Goal: Find specific page/section: Find specific page/section

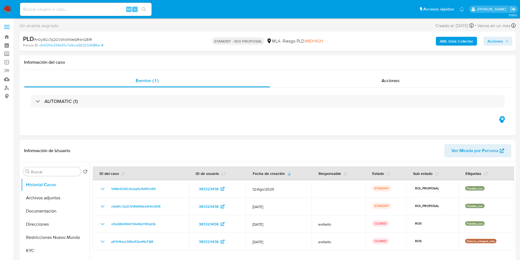
select select "10"
click at [85, 9] on input at bounding box center [86, 9] width 132 height 7
paste input "XHq2j3WI7PrWtN2A3Gro1D7h"
type input "XHq2j3WI7PrWtN2A3Gro1D7h"
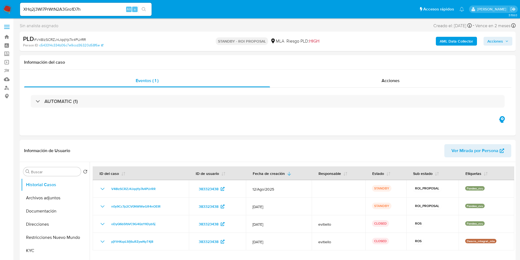
click at [142, 10] on icon "search-icon" at bounding box center [144, 9] width 4 height 4
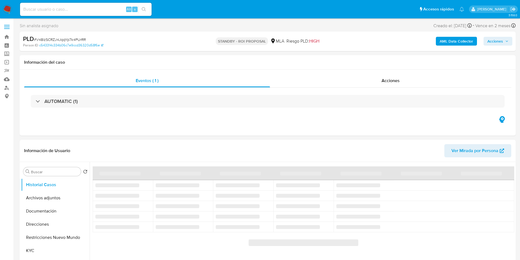
select select "10"
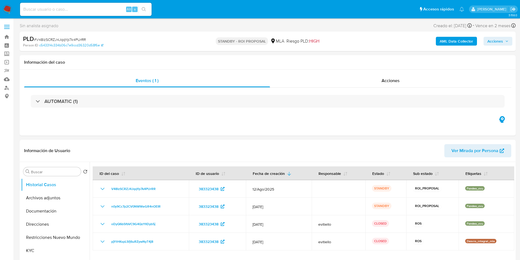
click at [103, 9] on input at bounding box center [86, 9] width 132 height 7
paste input "XHq2j3WI7PrWtN2A3Gro1D7h"
type input "XHq2j3WI7PrWtN2A3Gro1D7h"
click at [142, 11] on button "search-icon" at bounding box center [143, 9] width 11 height 8
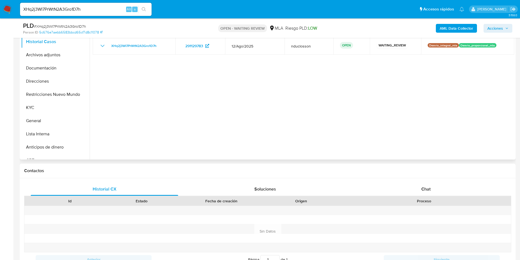
select select "10"
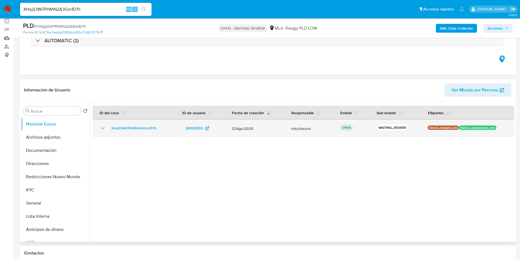
scroll to position [206, 0]
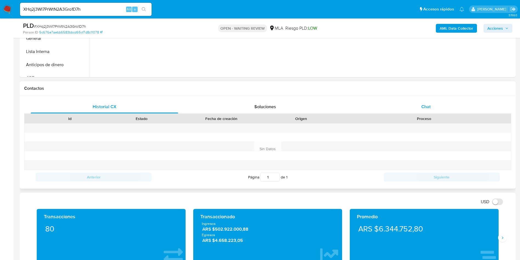
click at [410, 110] on div "Chat" at bounding box center [426, 106] width 148 height 13
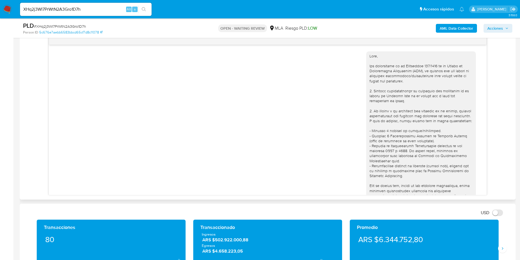
scroll to position [257, 0]
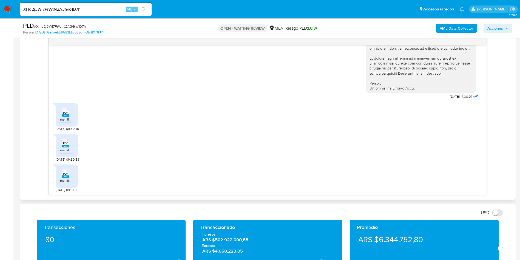
click at [66, 115] on rect at bounding box center [65, 115] width 7 height 2
click at [68, 146] on rect at bounding box center [65, 146] width 7 height 2
click at [63, 182] on span "melifile7076342595570217824.pdf" at bounding box center [85, 180] width 51 height 5
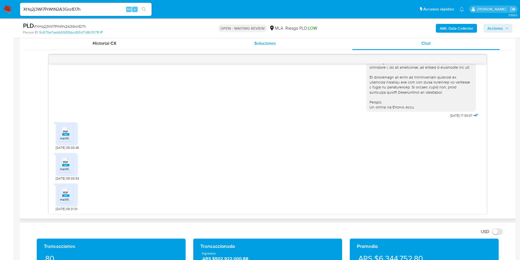
scroll to position [329, 0]
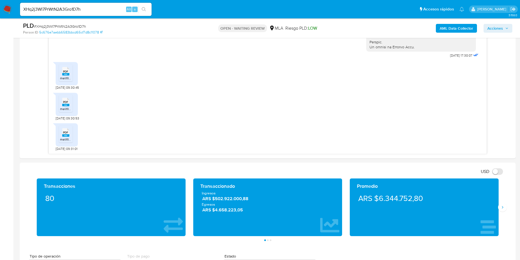
click at [57, 10] on input "XHq2j3WI7PrWtN2A3Gro1D7h" at bounding box center [86, 9] width 132 height 7
paste input "pGRXQ3zYrp1kGVpsLGBgEvl2"
type input "pGRXQ3zYrp1kGVpsLGBgEvl2"
click at [143, 11] on icon "search-icon" at bounding box center [144, 9] width 4 height 4
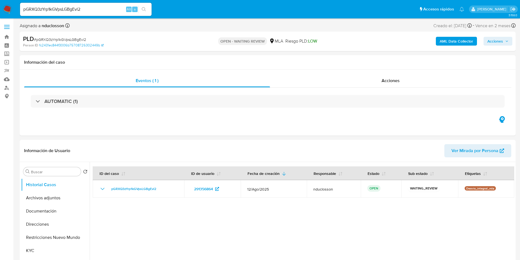
select select "10"
